Goal: Task Accomplishment & Management: Use online tool/utility

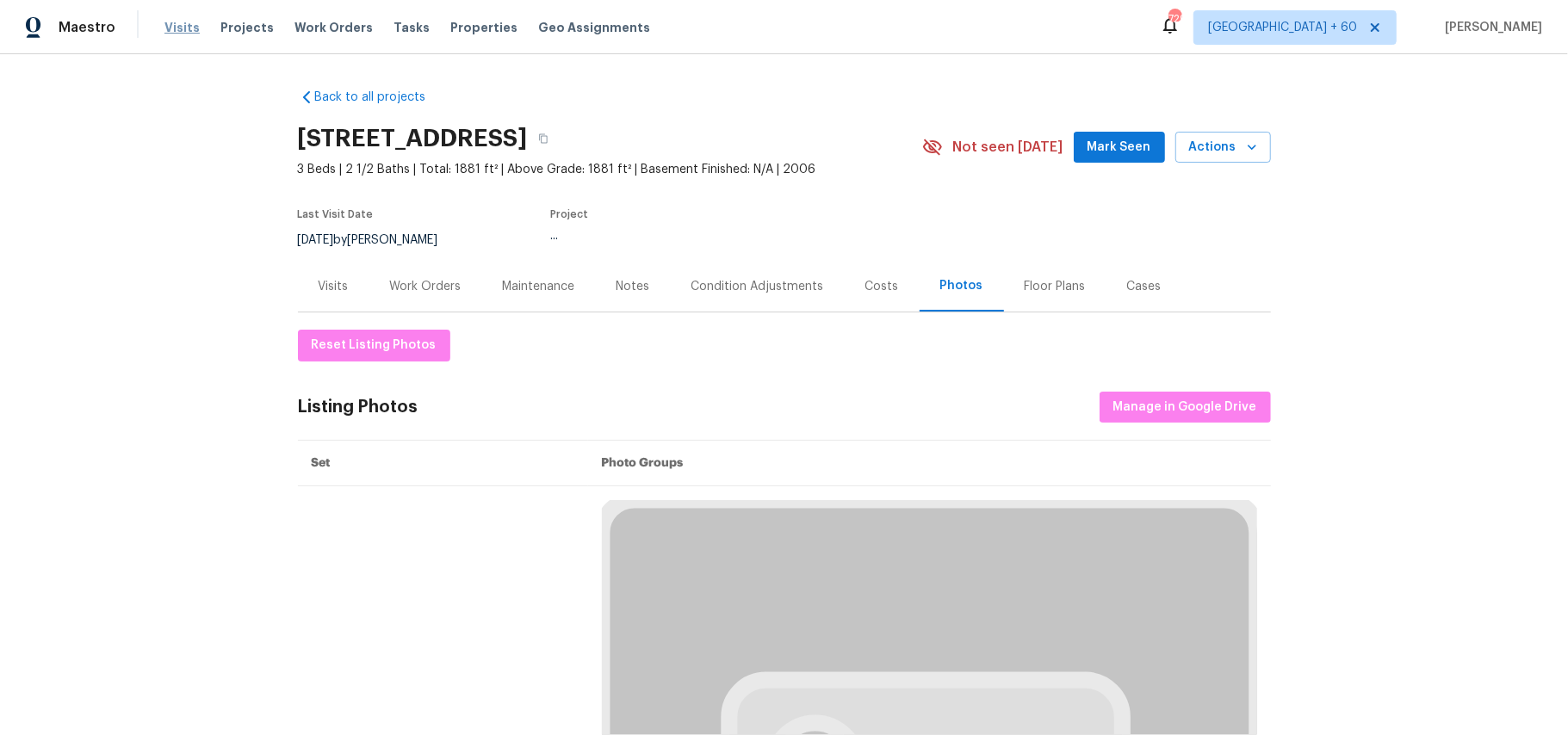
click at [172, 26] on span "Visits" at bounding box center [182, 27] width 35 height 18
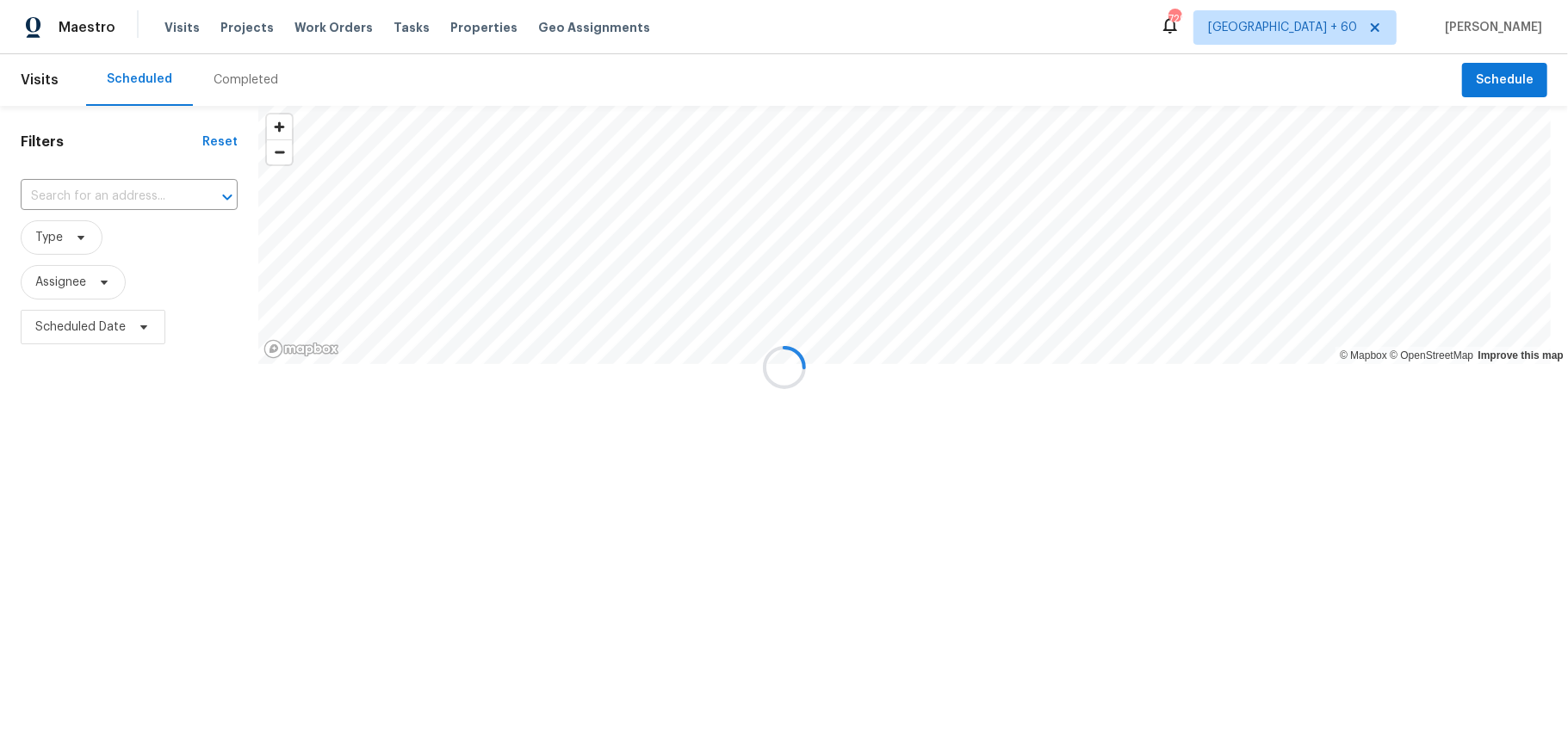
click at [235, 74] on div "Completed" at bounding box center [246, 80] width 64 height 18
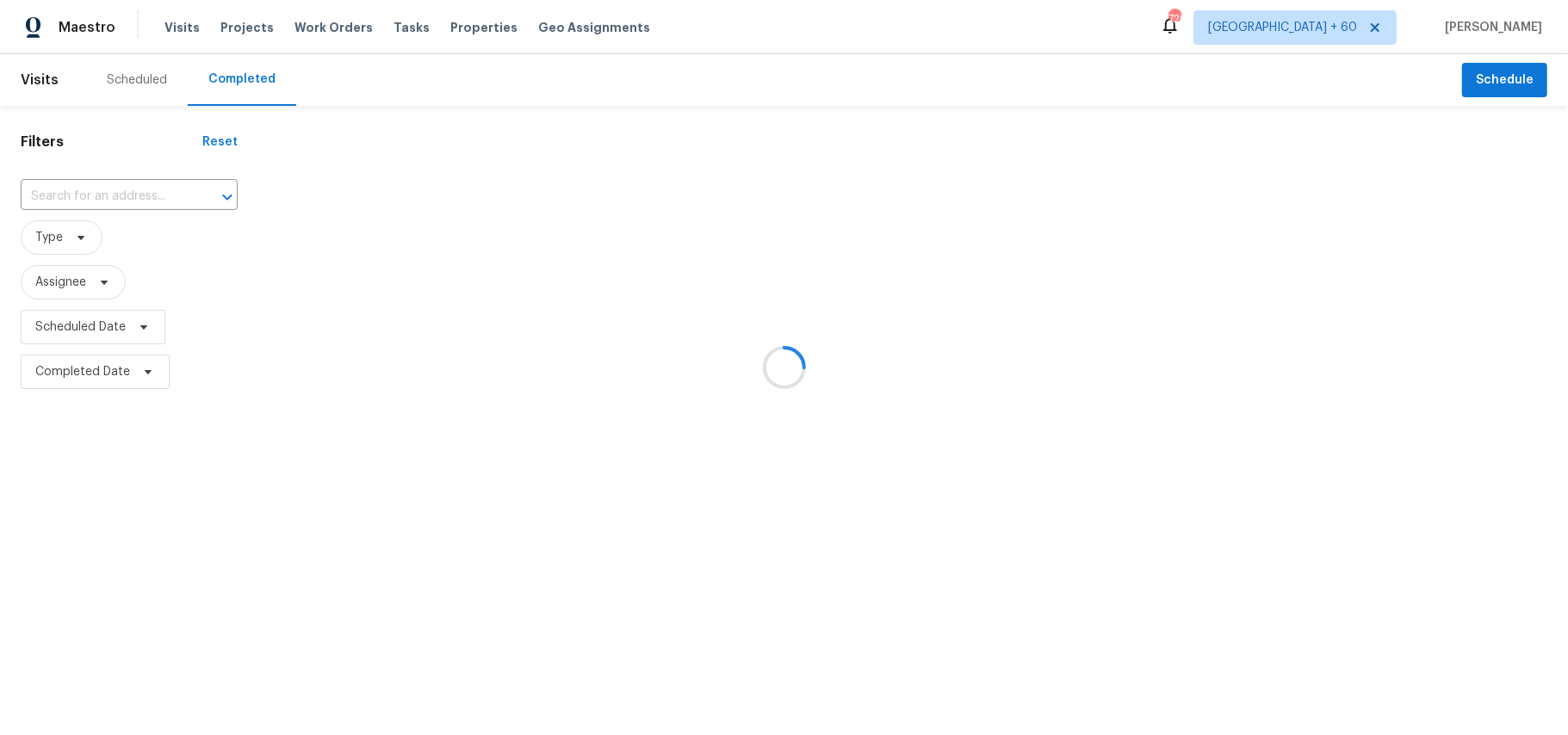
click at [235, 74] on div at bounding box center [784, 368] width 1568 height 735
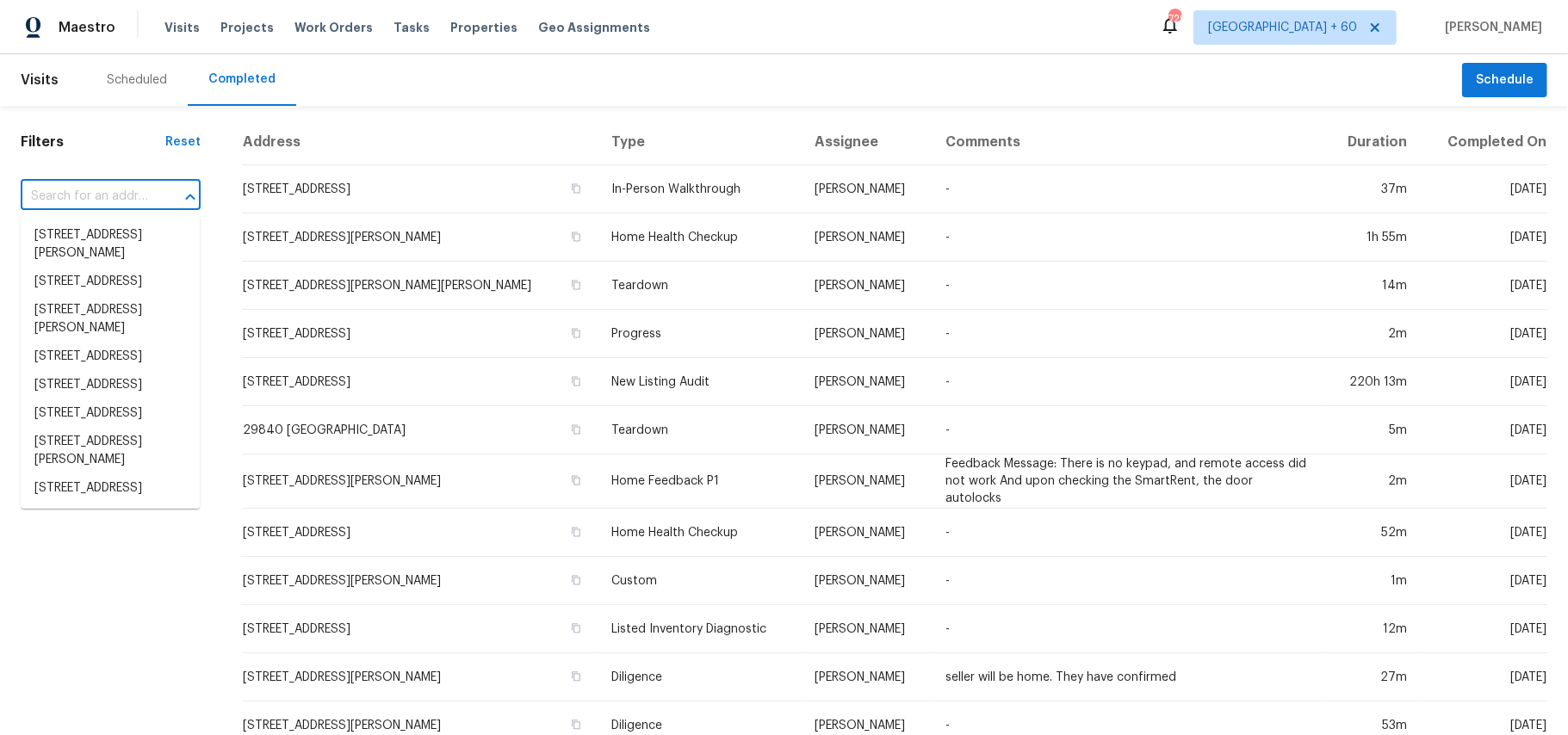
click at [101, 186] on input "text" at bounding box center [87, 196] width 132 height 27
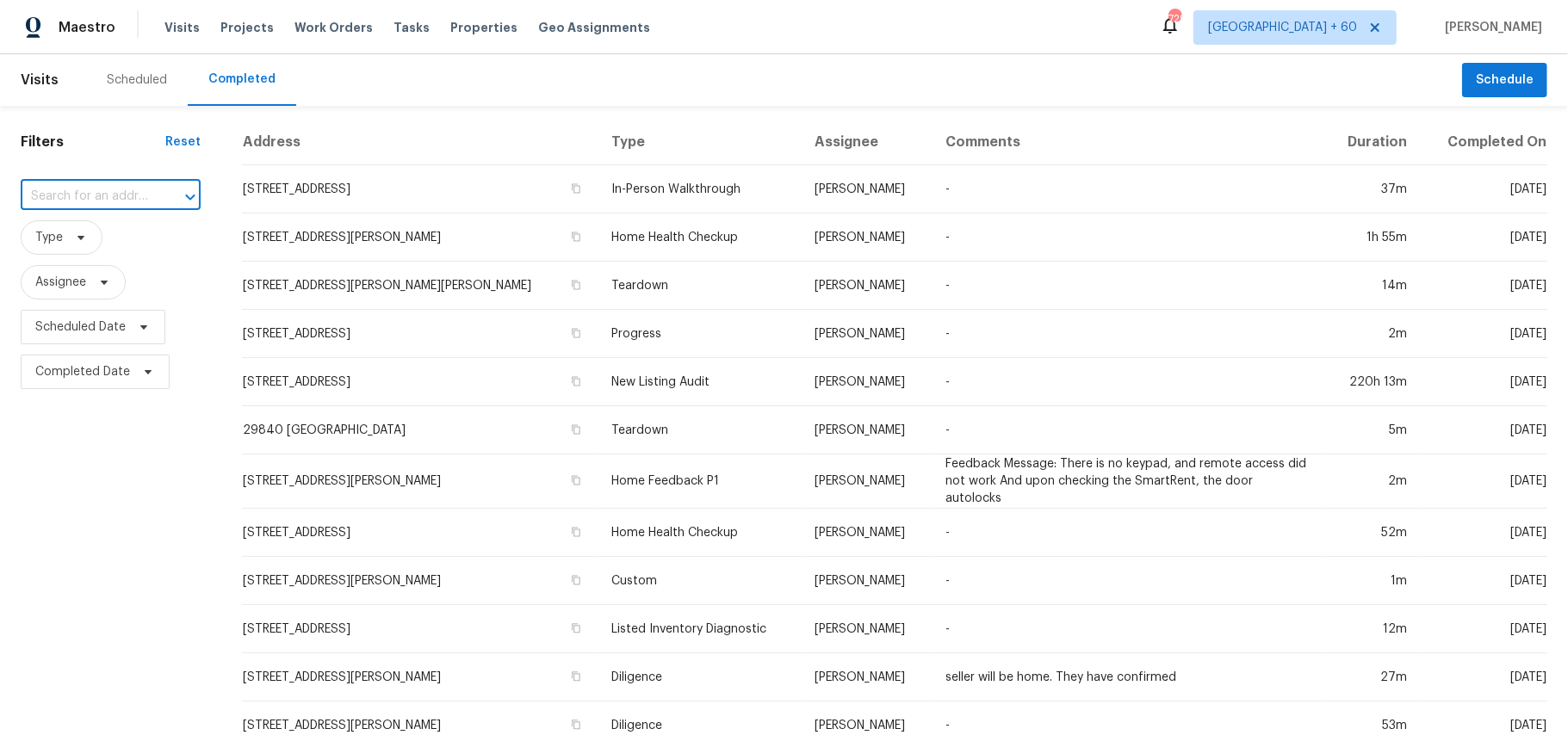
click at [85, 191] on input "text" at bounding box center [87, 196] width 132 height 27
paste input "[STREET_ADDRESS][PERSON_NAME]"
type input "[STREET_ADDRESS][PERSON_NAME]"
click at [109, 237] on li "[STREET_ADDRESS][PERSON_NAME]" at bounding box center [110, 245] width 180 height 47
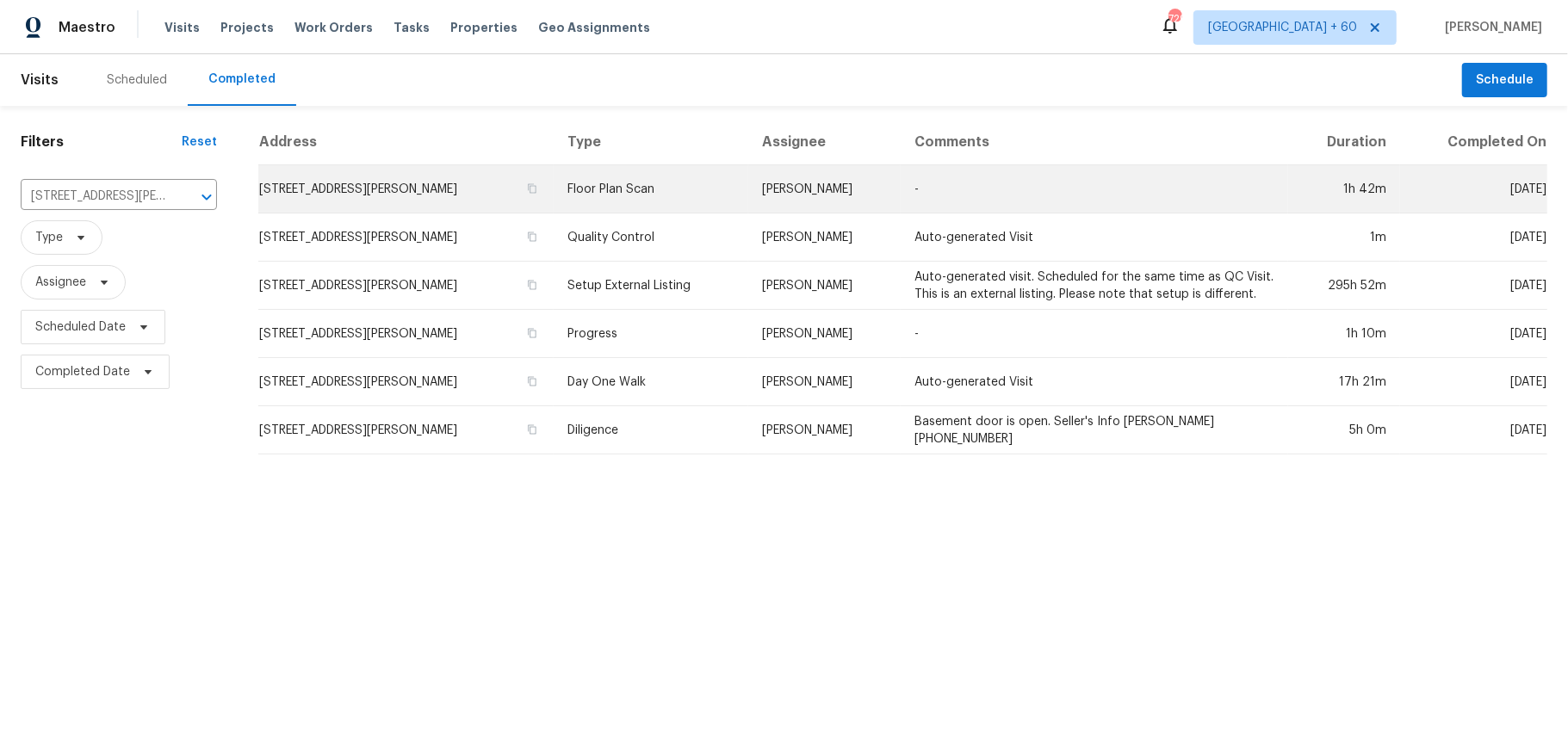
click at [646, 188] on td "Floor Plan Scan" at bounding box center [650, 190] width 194 height 48
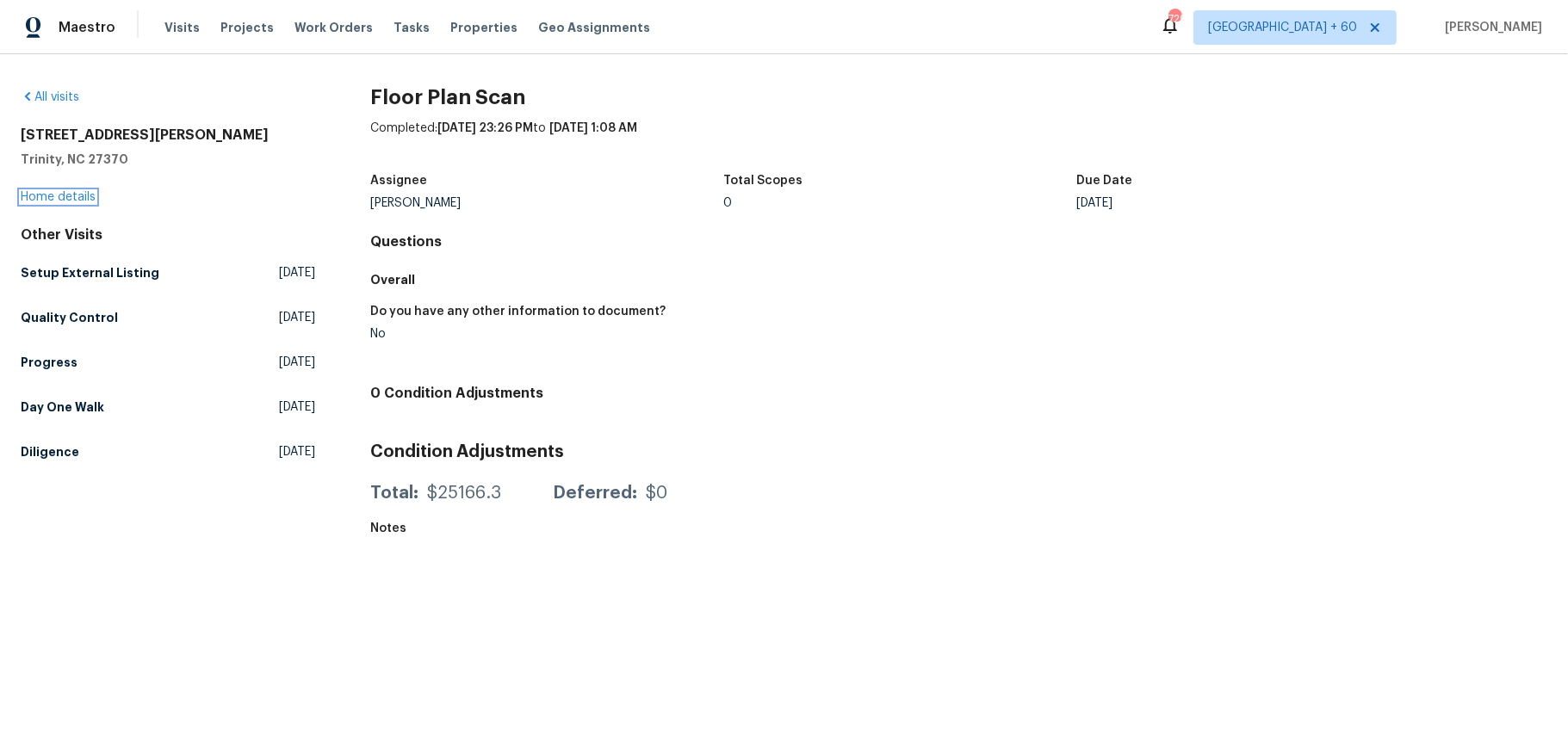
click at [53, 197] on link "Home details" at bounding box center [58, 196] width 75 height 12
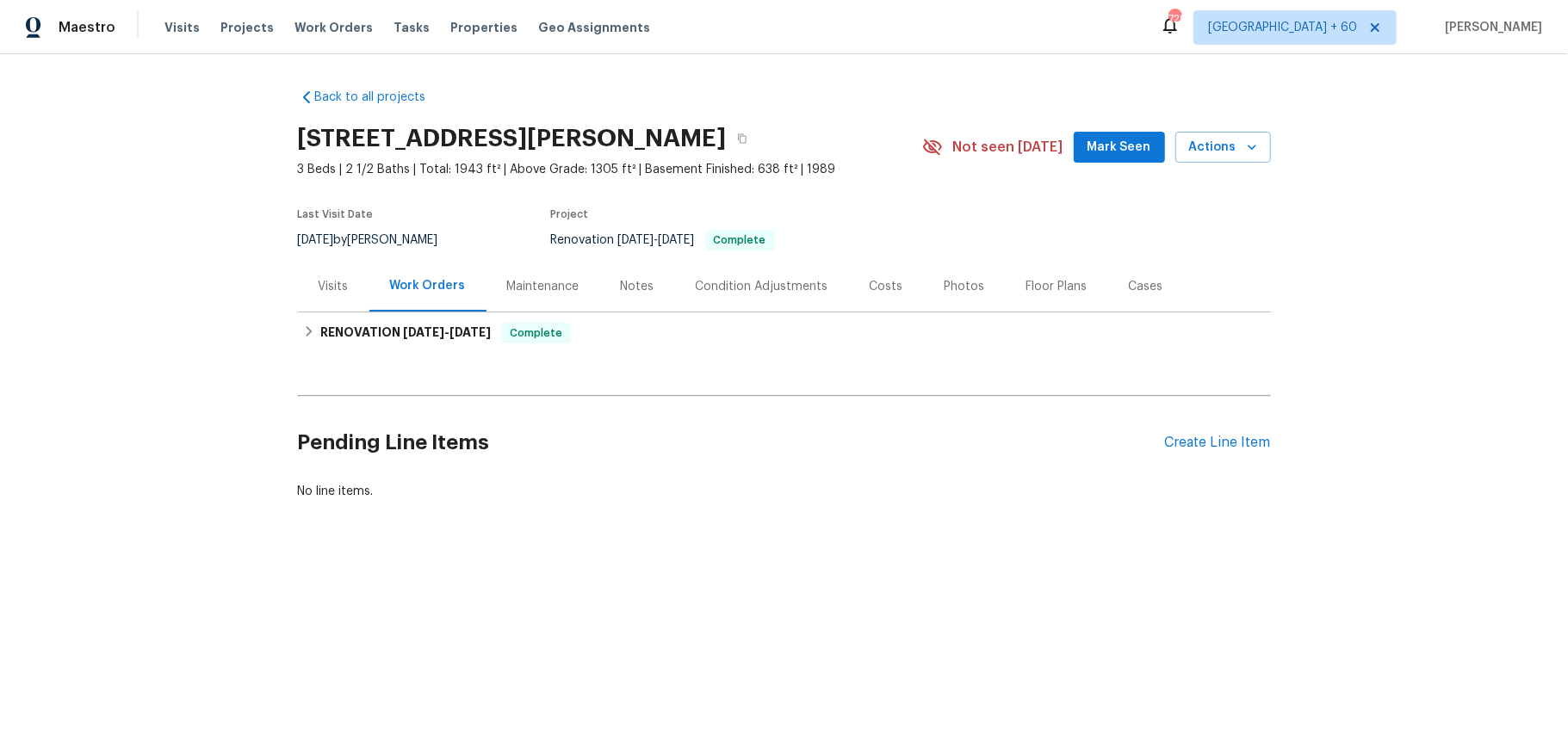
click at [945, 287] on div "Photos" at bounding box center [965, 287] width 41 height 18
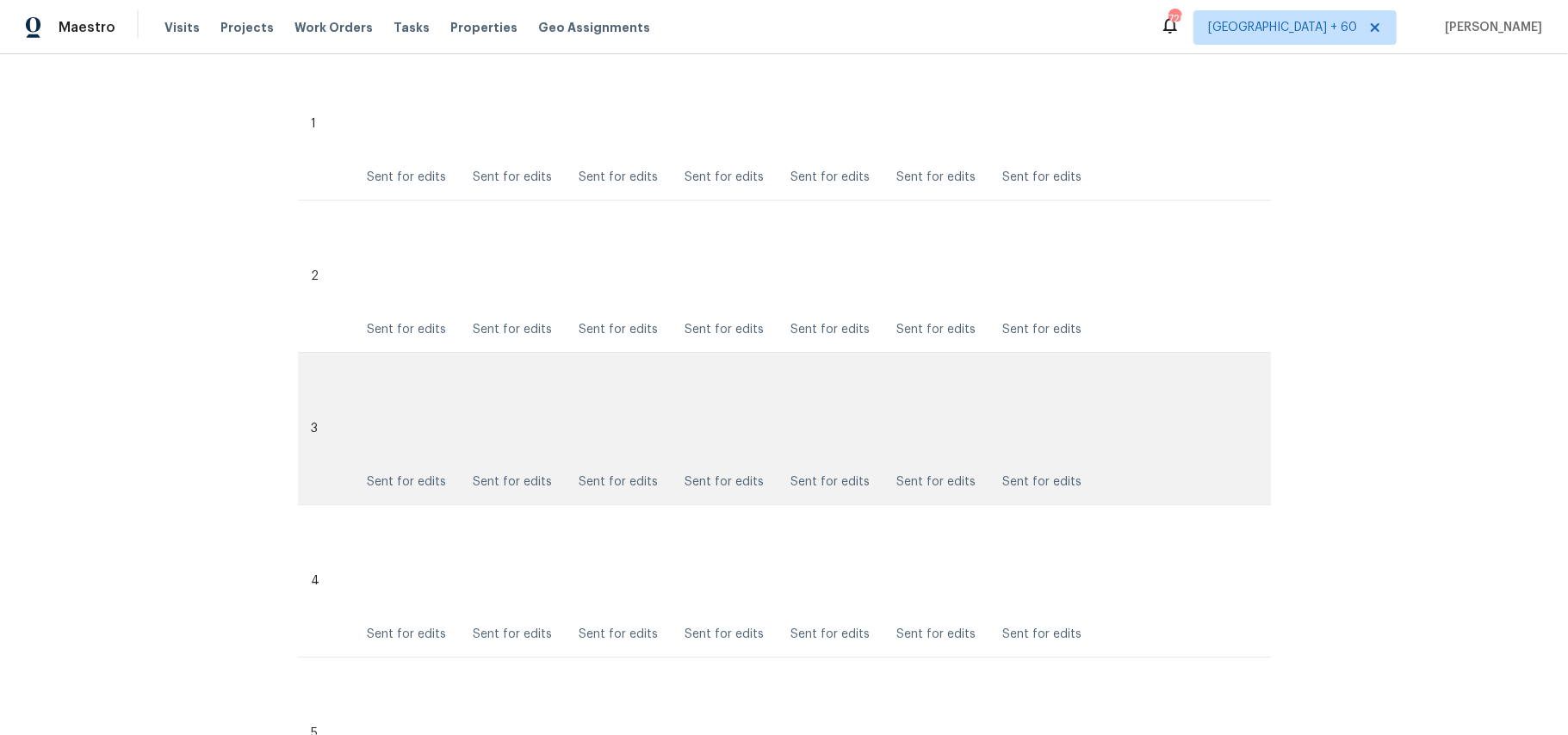
scroll to position [204, 0]
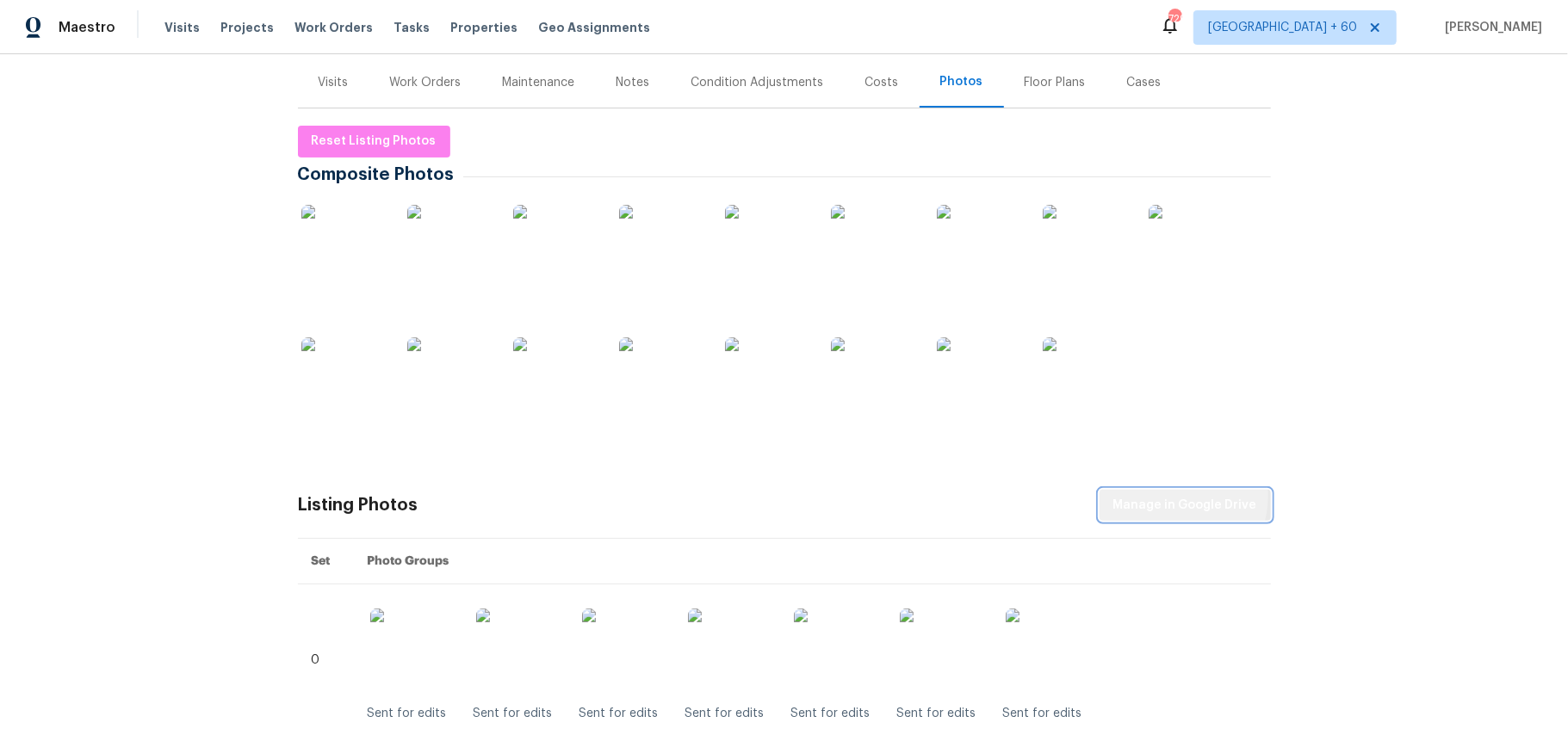
click at [1172, 496] on span "Manage in Google Drive" at bounding box center [1186, 505] width 144 height 21
